Goal: Book appointment/travel/reservation

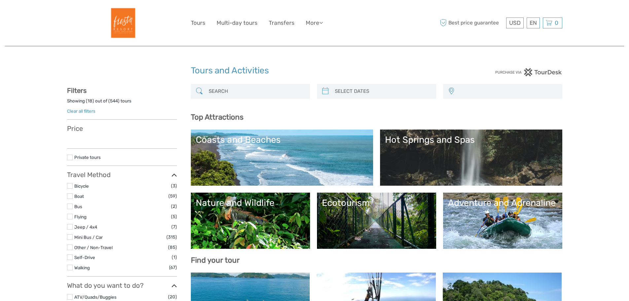
select select
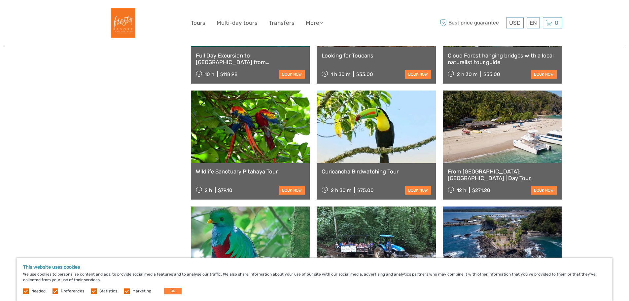
scroll to position [383, 0]
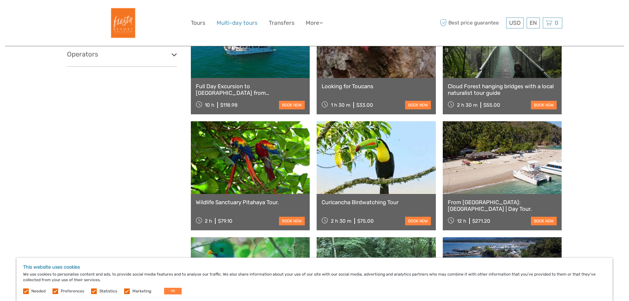
click at [233, 23] on link "Multi-day tours" at bounding box center [237, 23] width 41 height 10
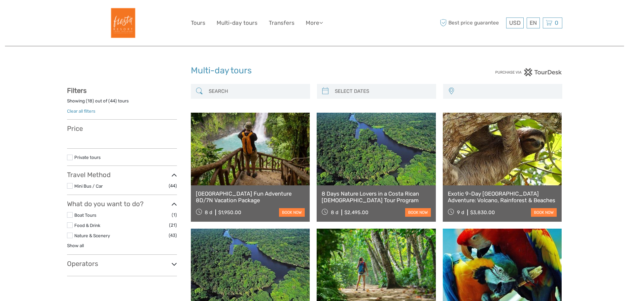
select select
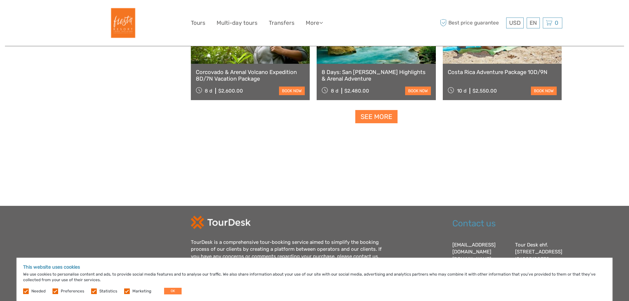
scroll to position [700, 0]
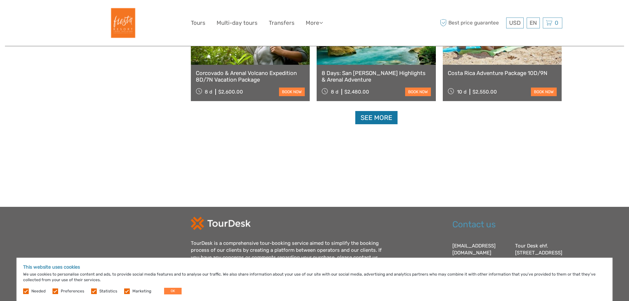
click at [381, 114] on link "See more" at bounding box center [376, 118] width 42 height 14
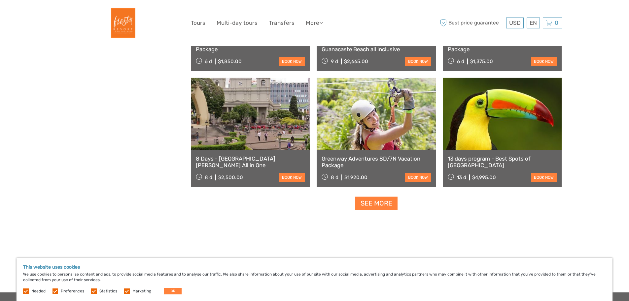
scroll to position [1307, 0]
